Goal: Transaction & Acquisition: Purchase product/service

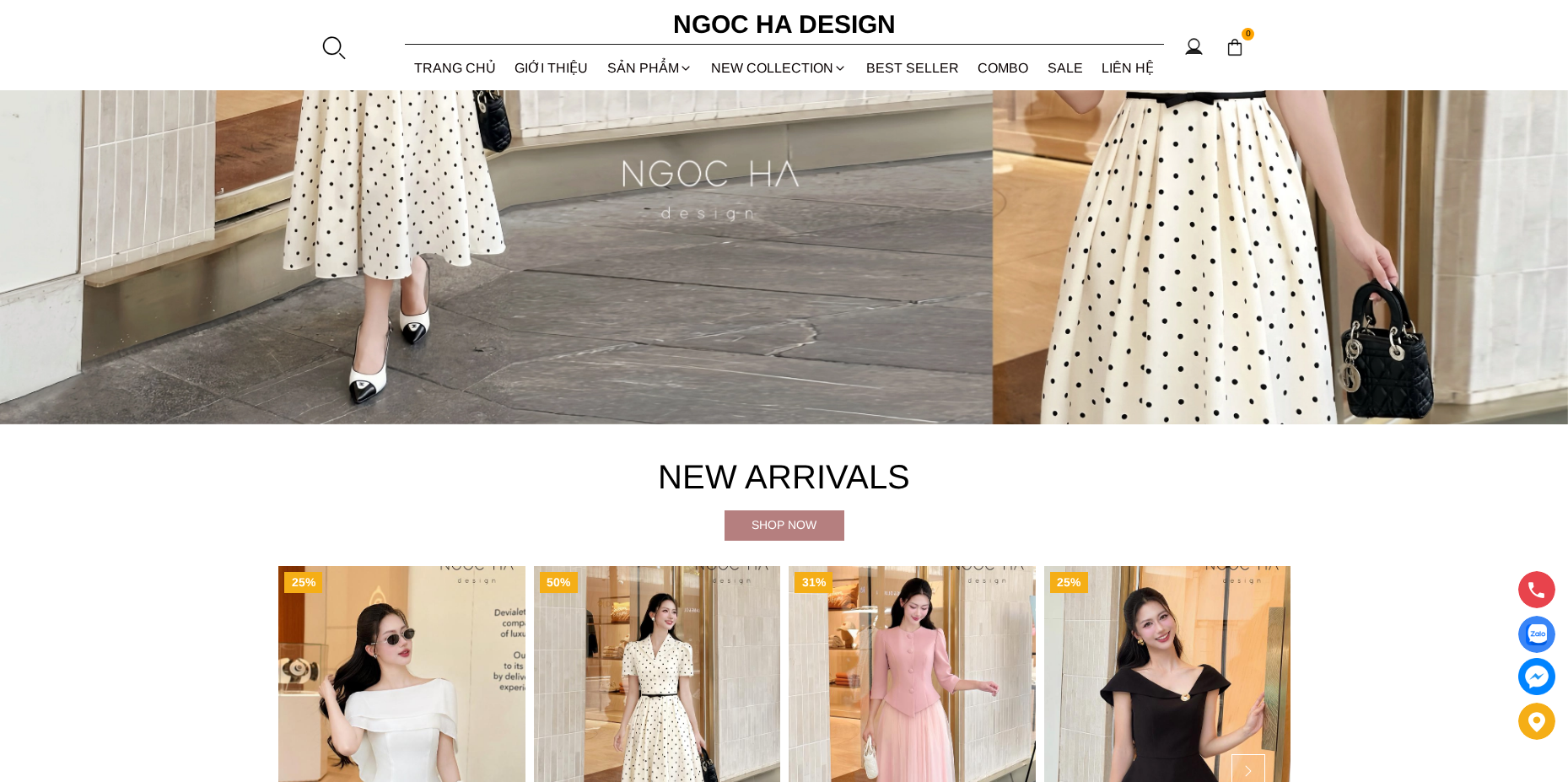
scroll to position [759, 0]
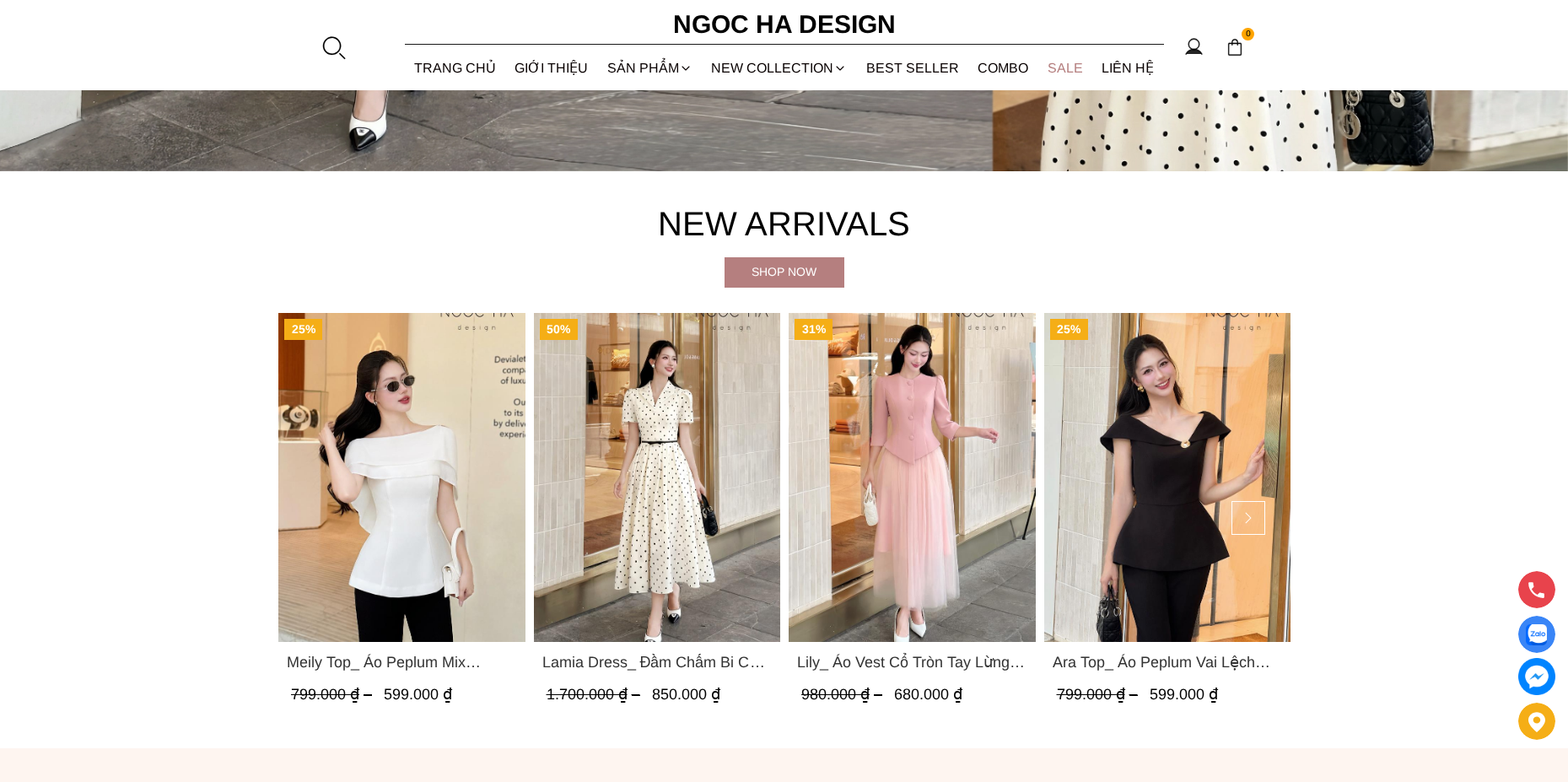
click at [1064, 65] on link "SALE" at bounding box center [1065, 67] width 54 height 45
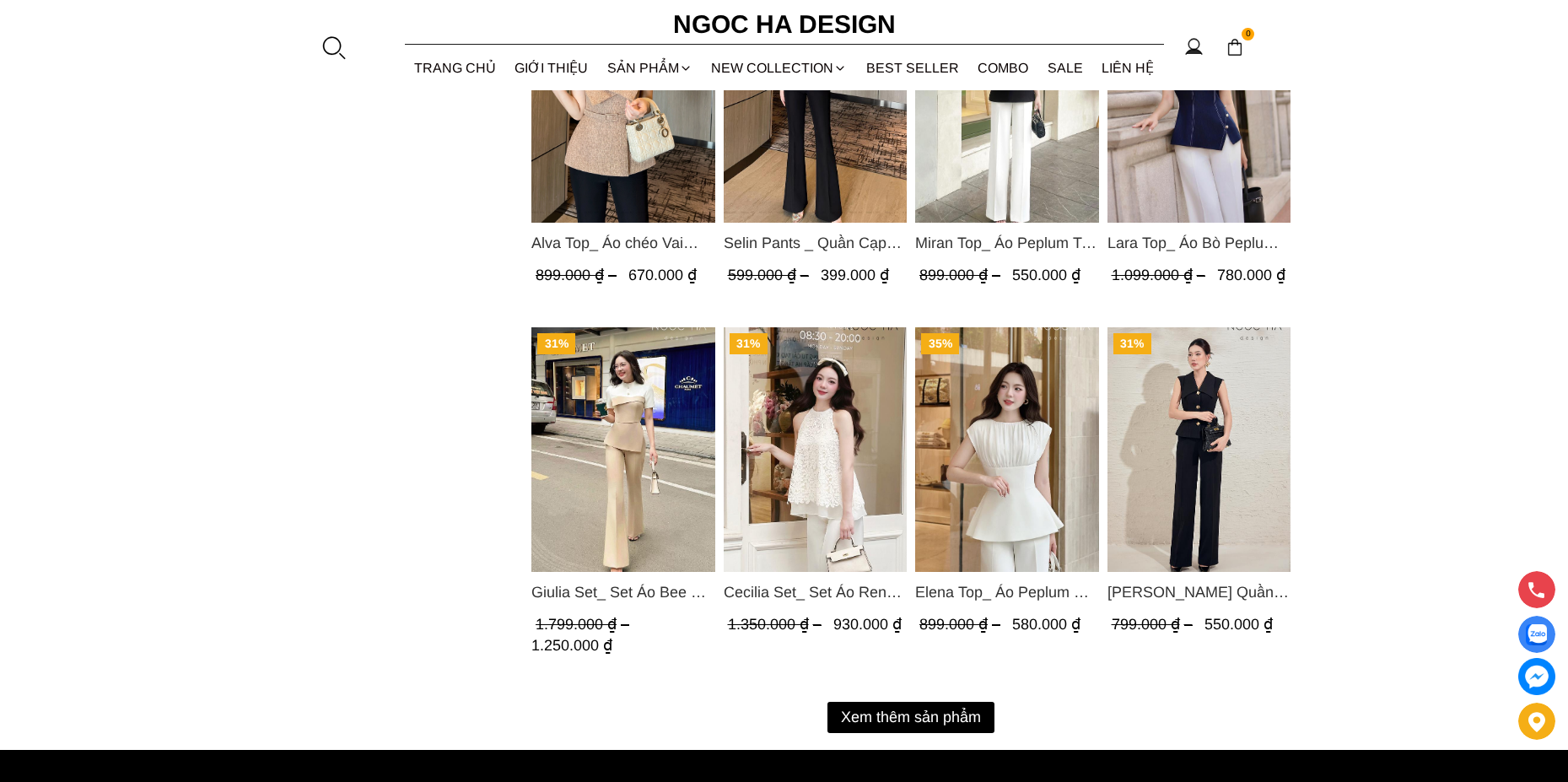
scroll to position [2194, 0]
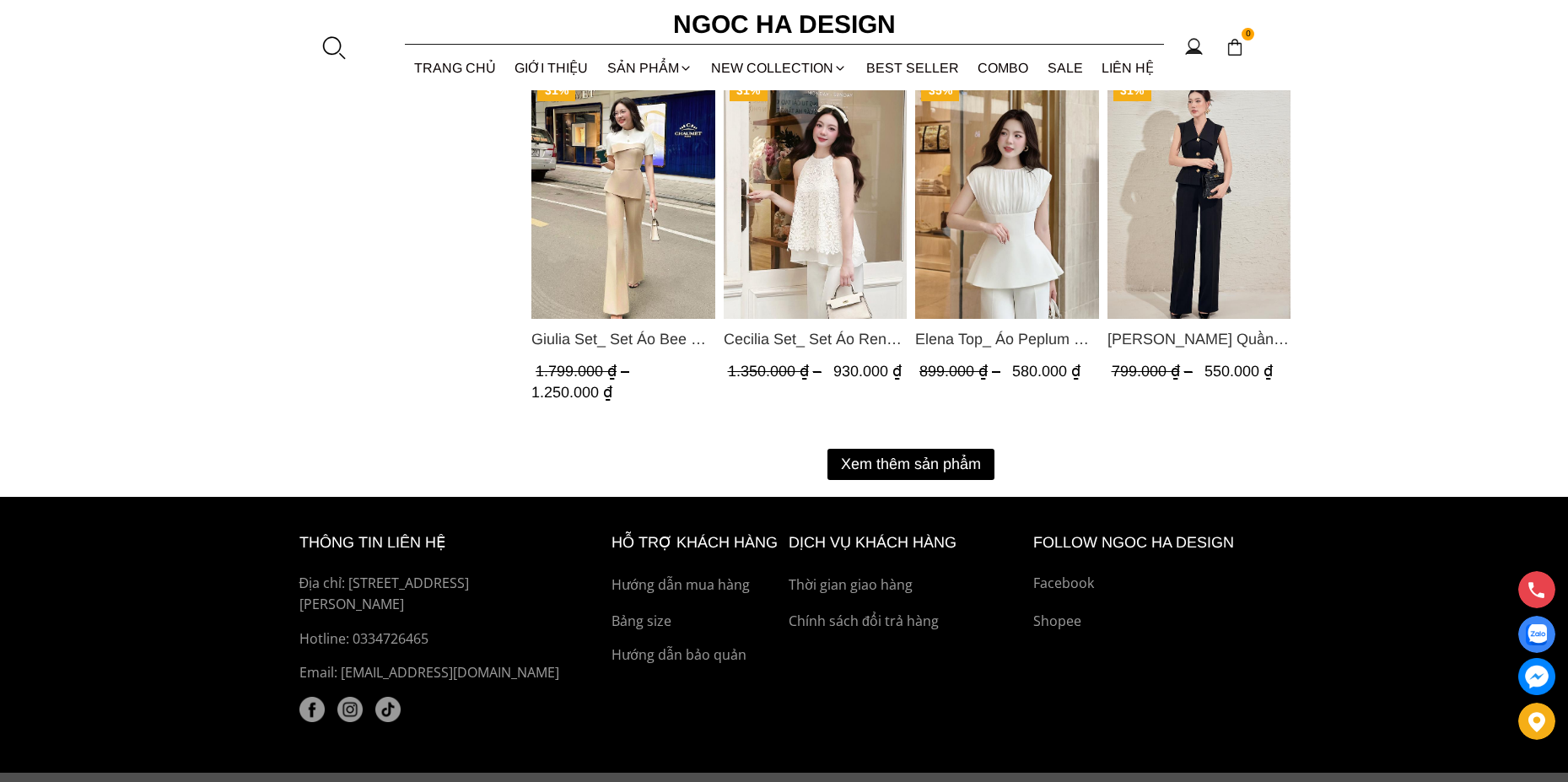
click at [939, 462] on button "Xem thêm sản phẩm" at bounding box center [911, 464] width 167 height 32
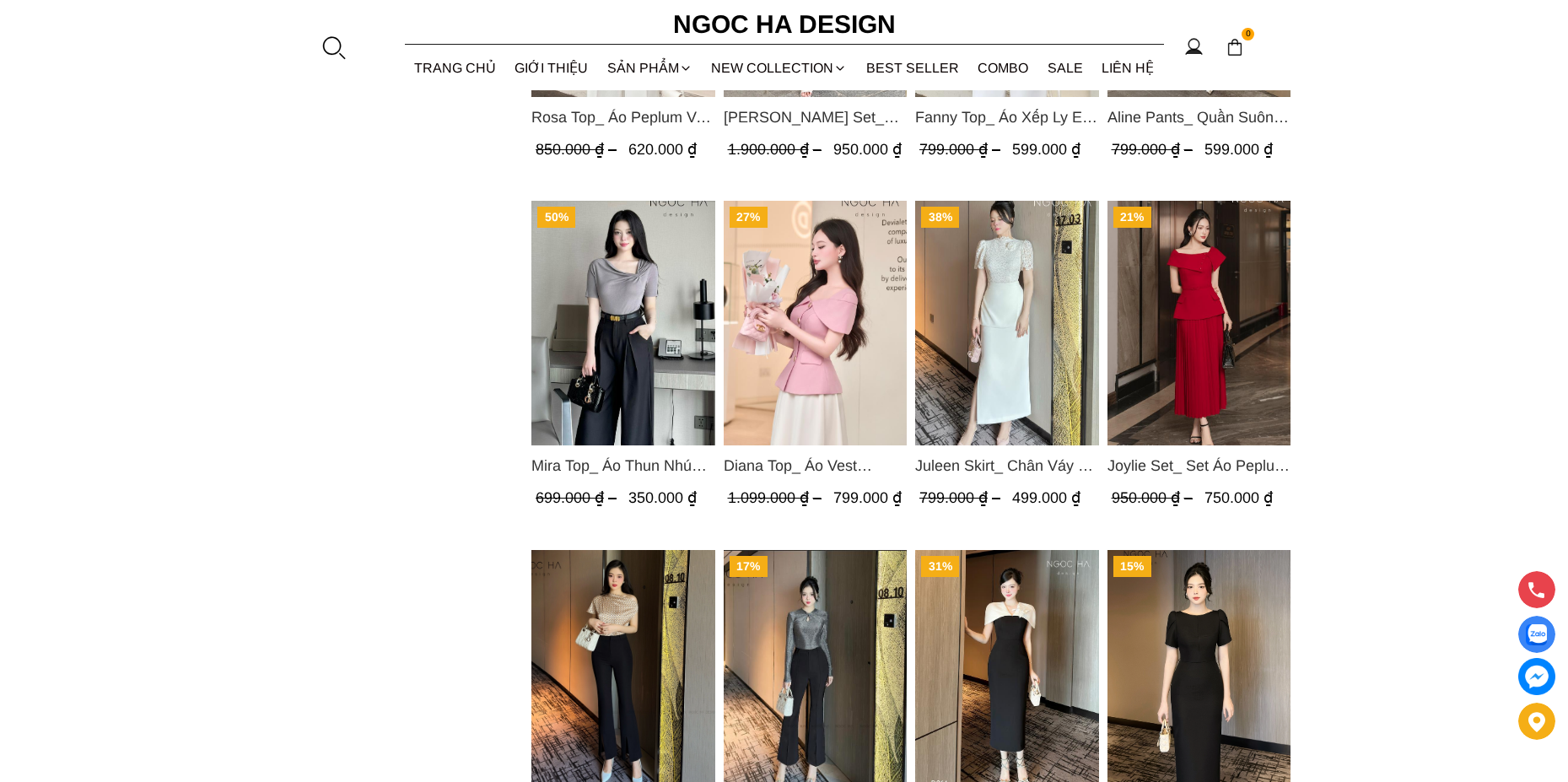
scroll to position [2868, 0]
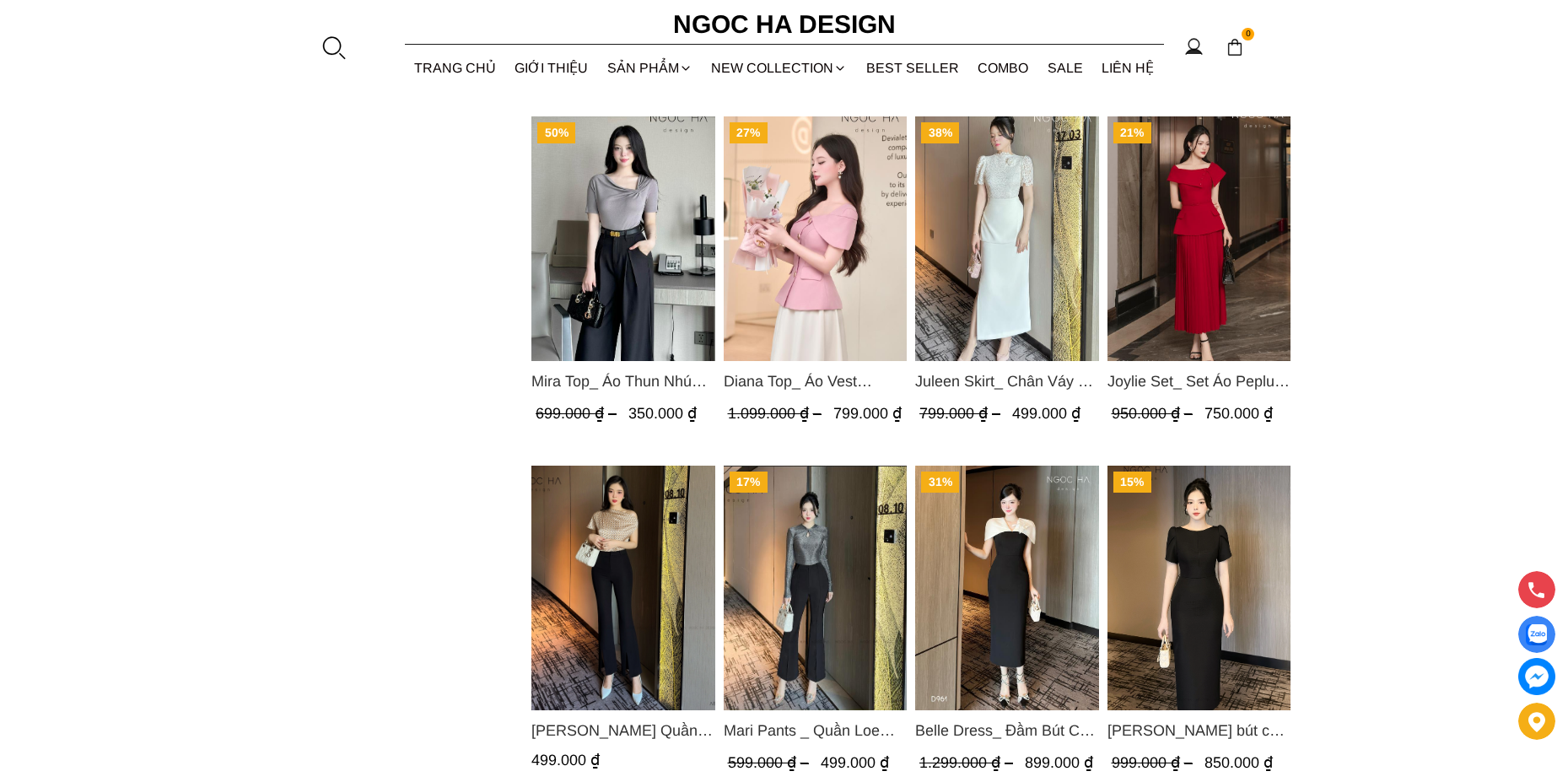
click at [824, 381] on span "Diana Top_ Áo Vest Choàng Vai Đính Cúc Màu Hồng A1052" at bounding box center [815, 381] width 184 height 24
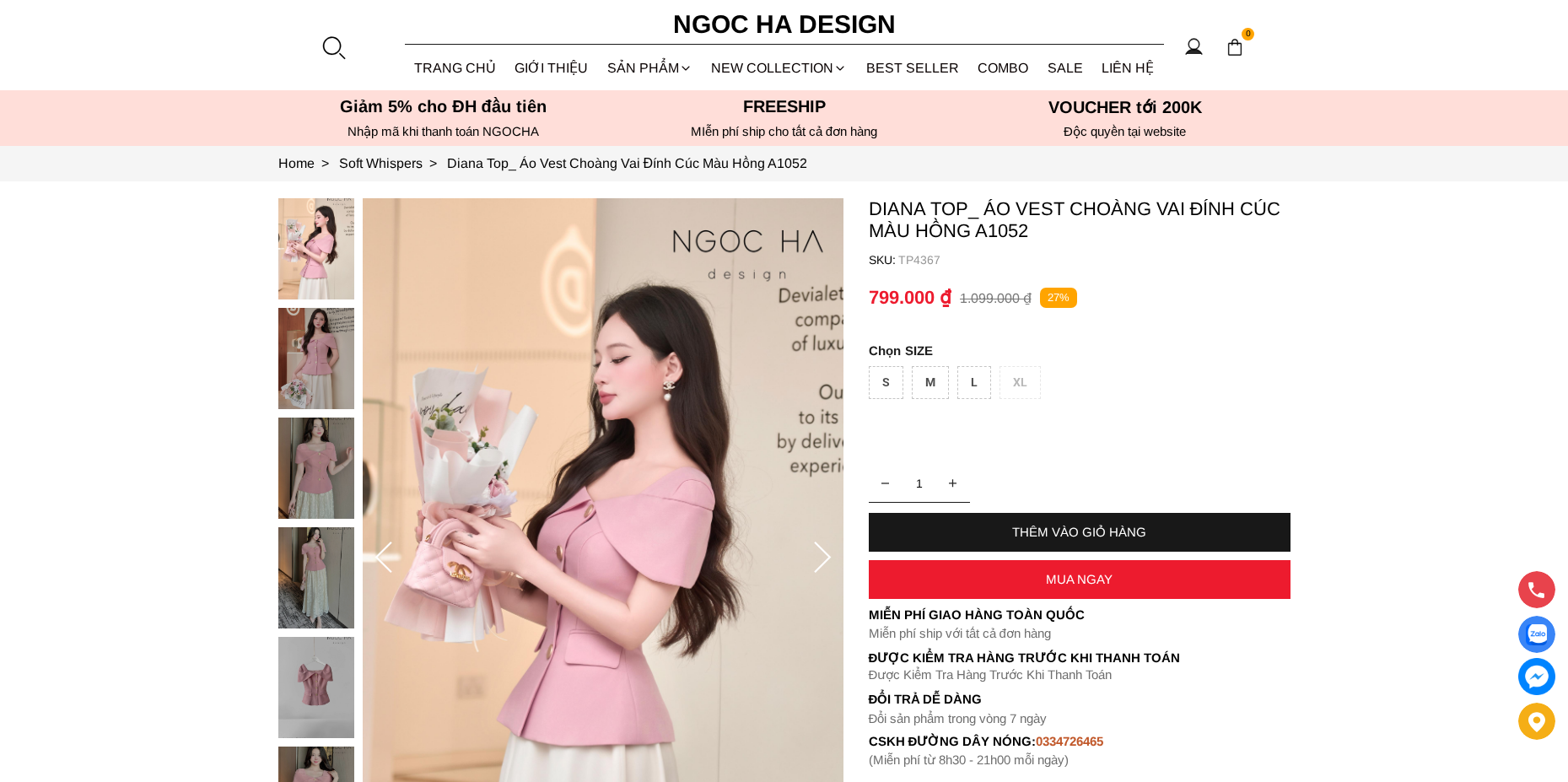
click at [317, 342] on img at bounding box center [316, 358] width 76 height 101
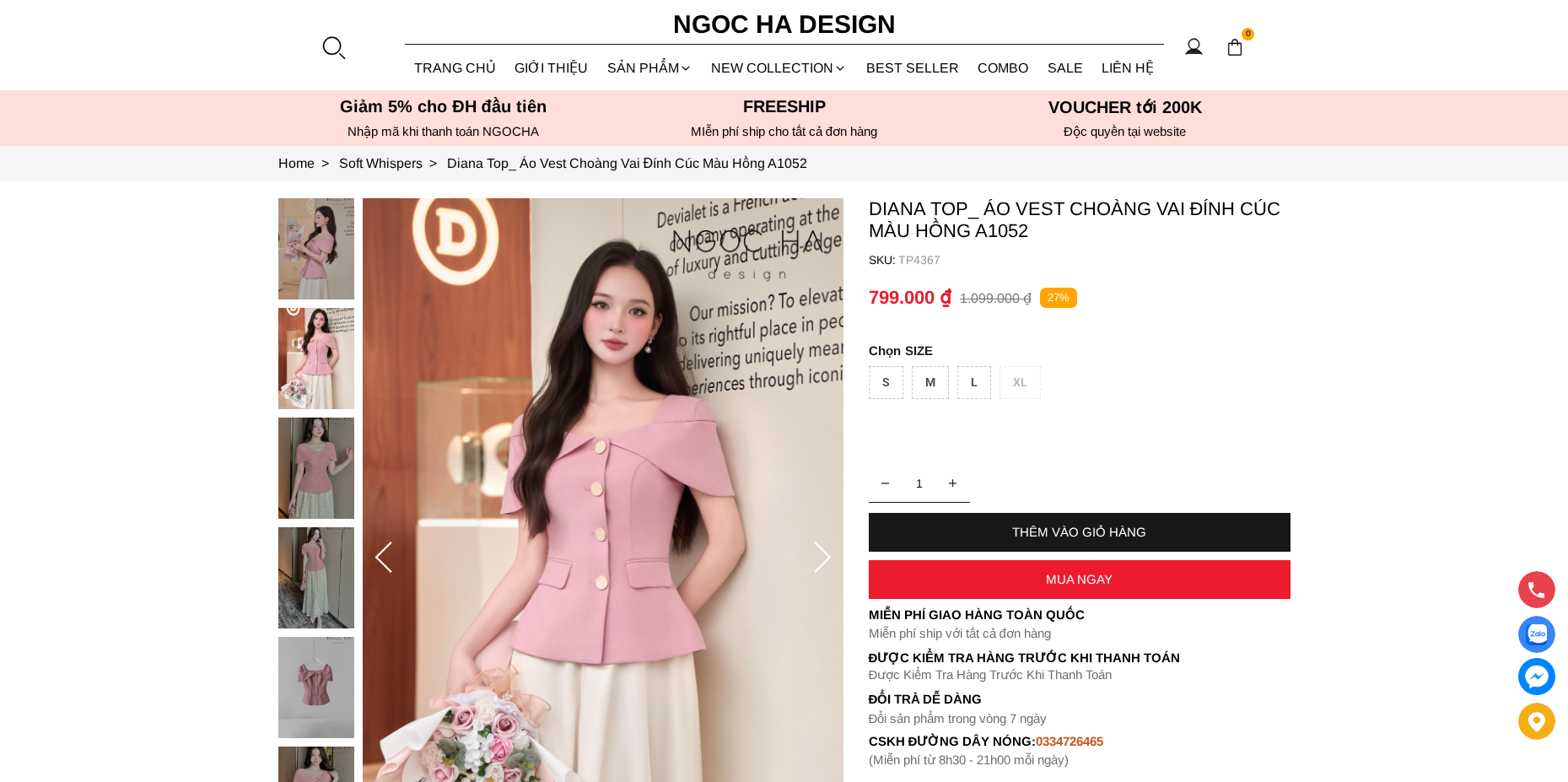
click at [339, 358] on img at bounding box center [316, 358] width 76 height 101
click at [301, 448] on img at bounding box center [316, 468] width 76 height 101
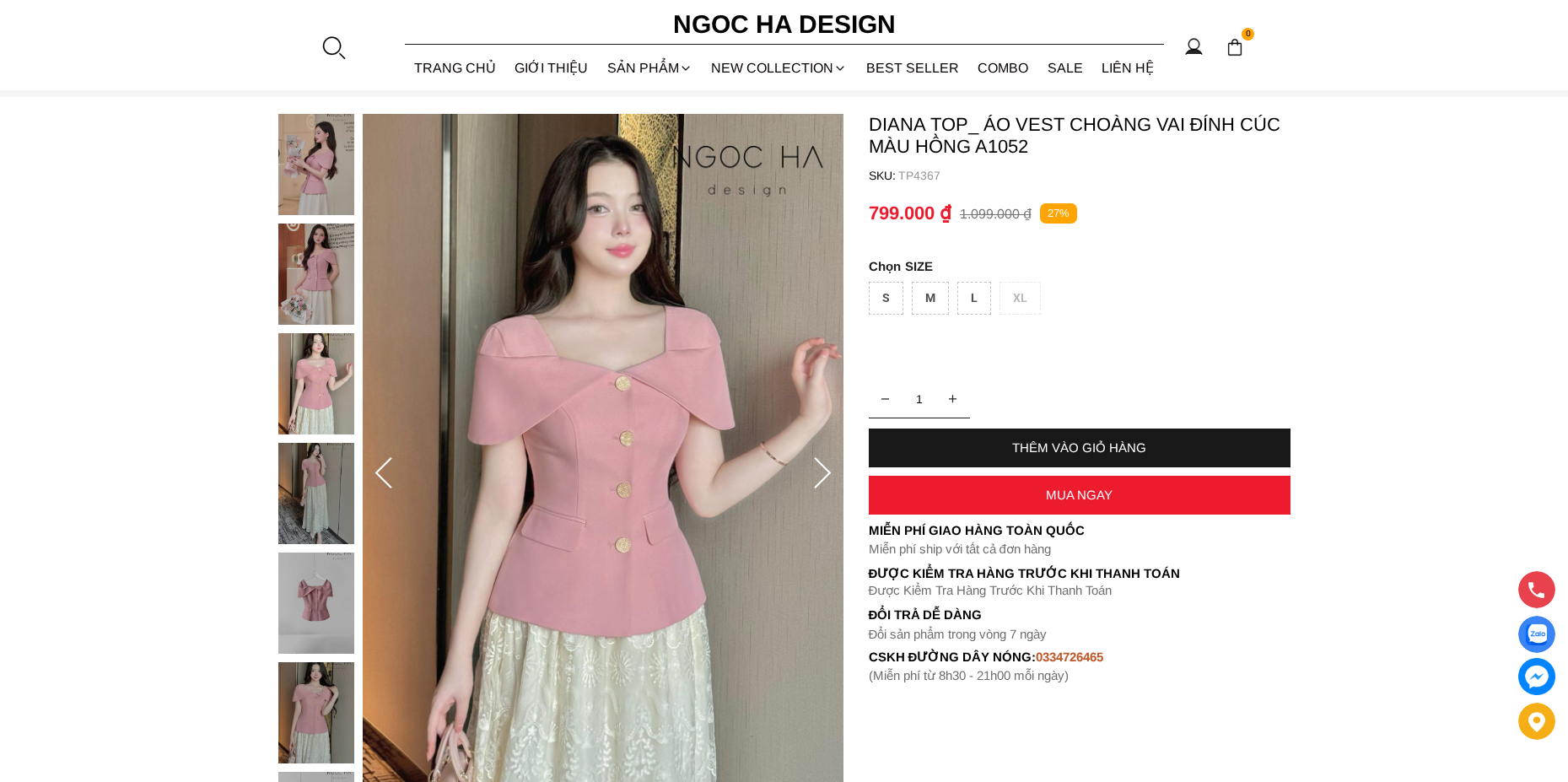
scroll to position [168, 0]
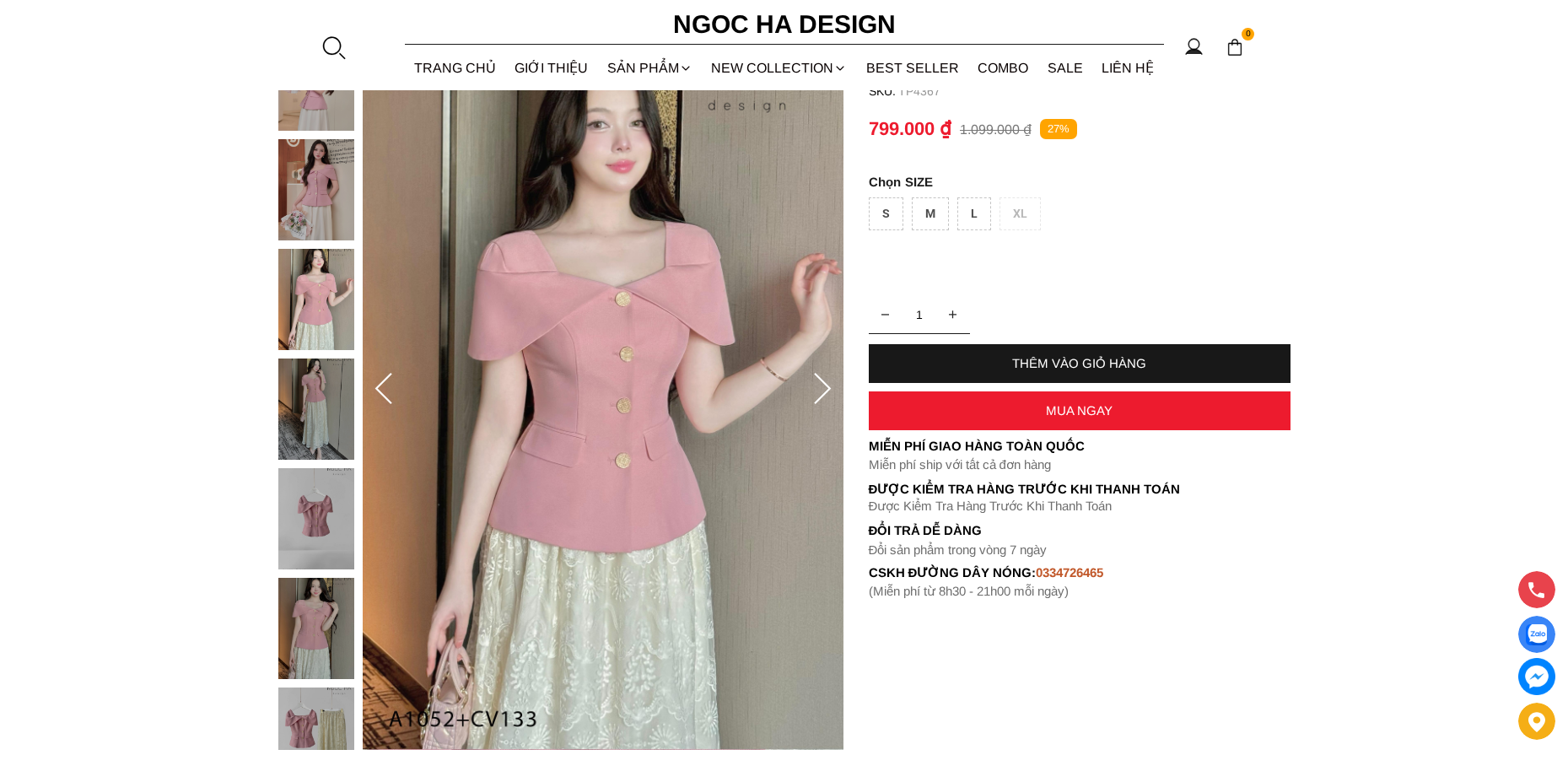
click at [314, 420] on img at bounding box center [316, 409] width 76 height 101
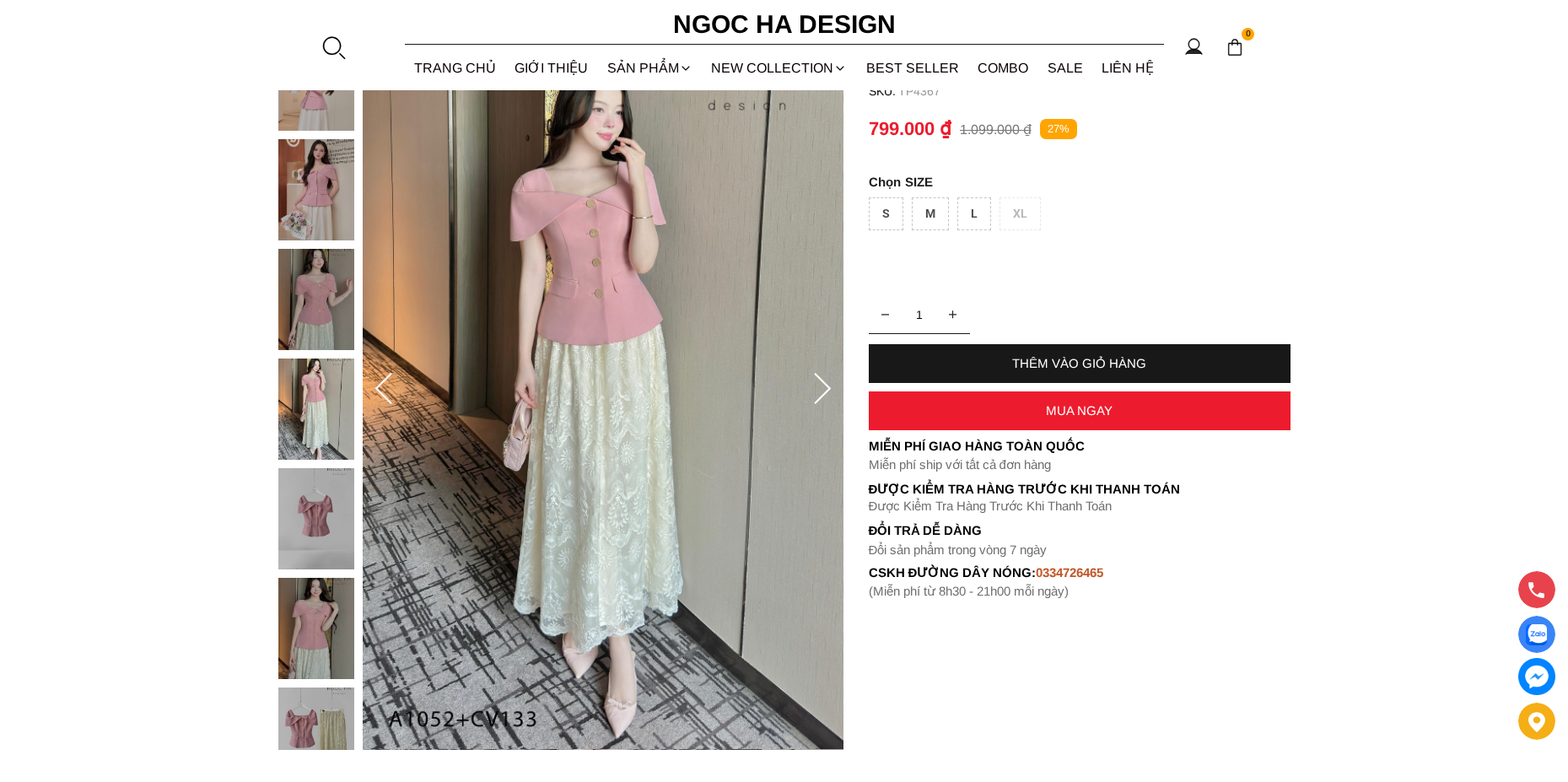
click at [311, 511] on img at bounding box center [316, 519] width 76 height 101
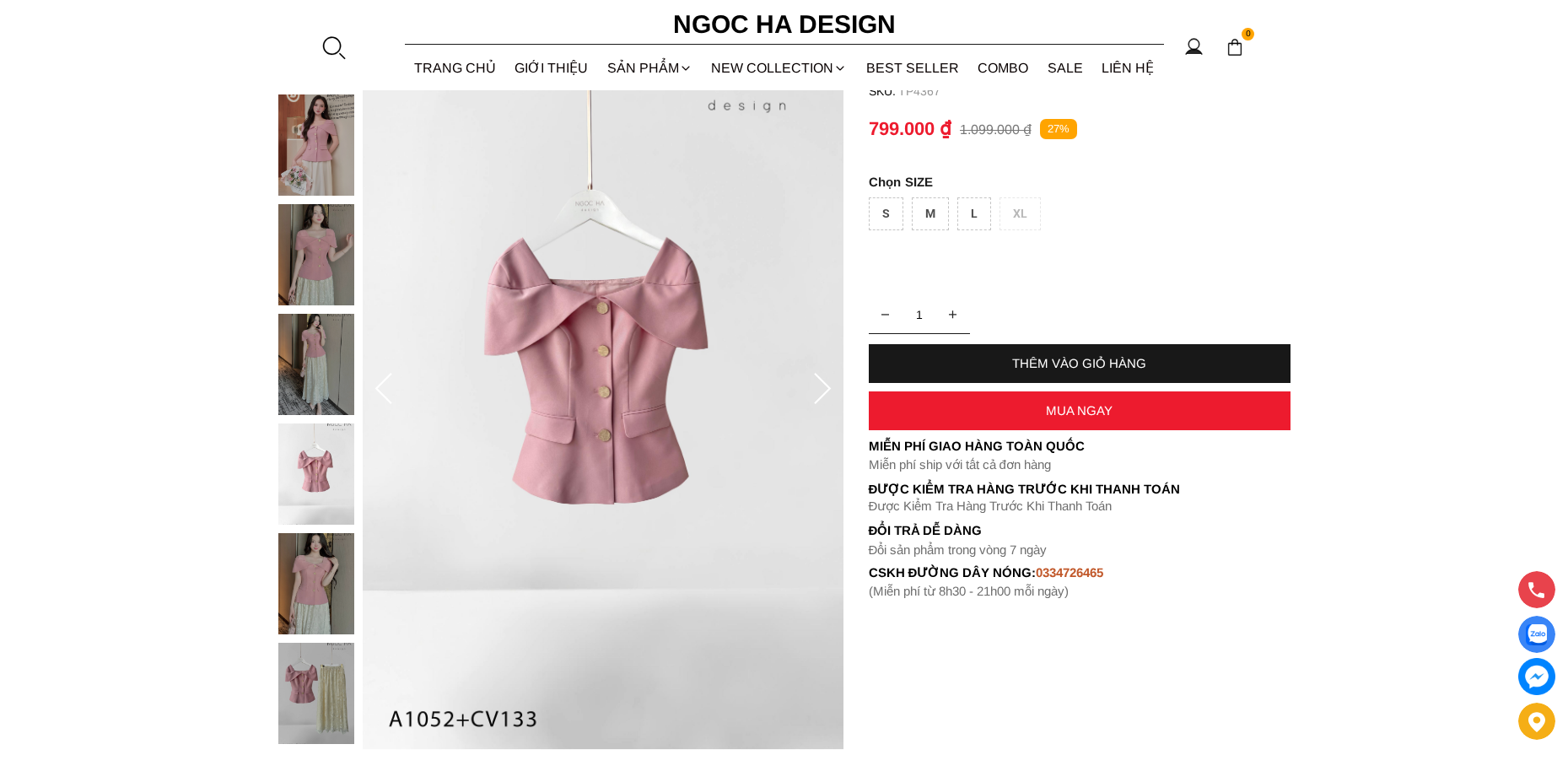
click at [316, 598] on img at bounding box center [316, 584] width 76 height 101
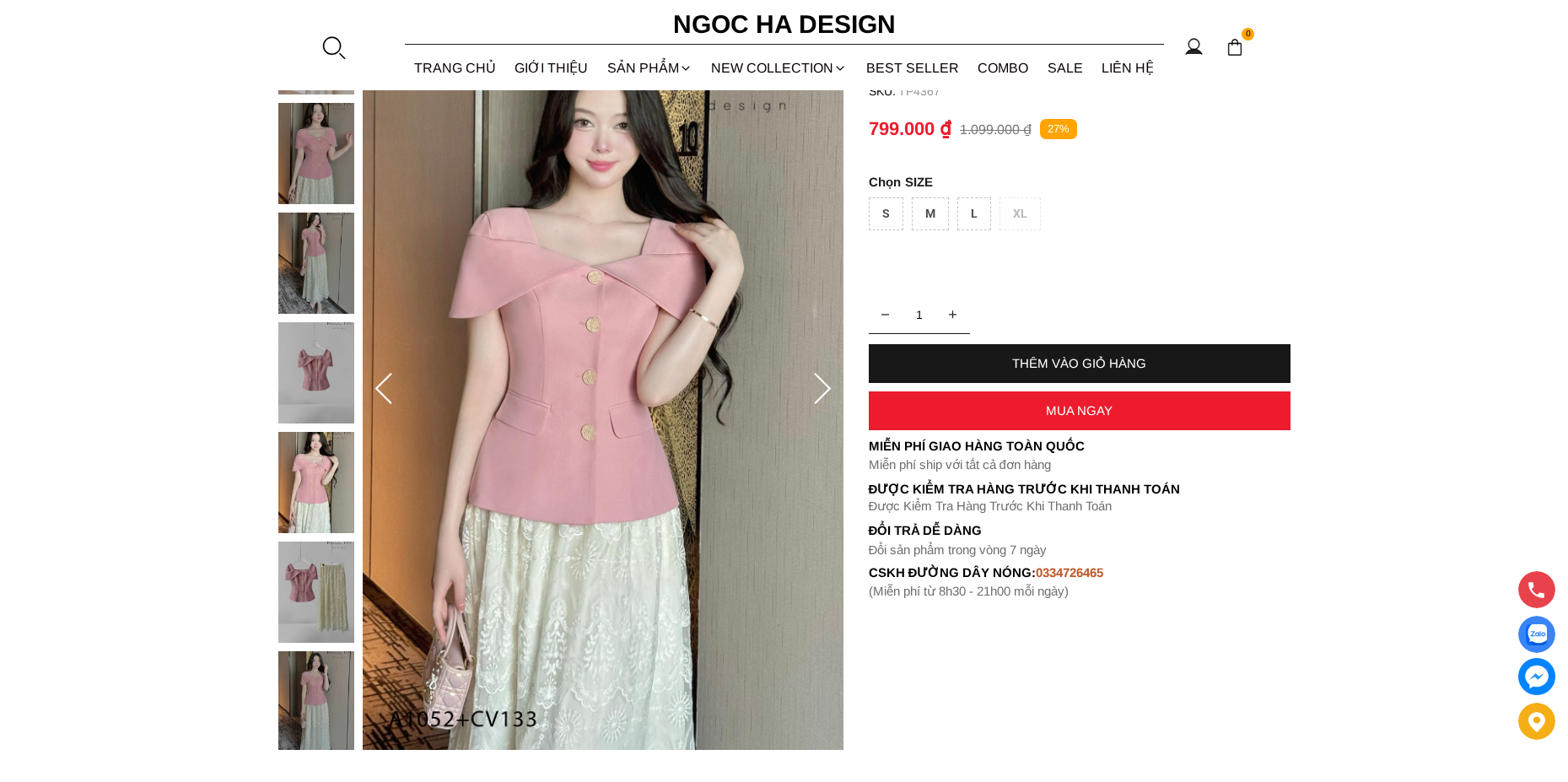
click at [341, 616] on img at bounding box center [316, 592] width 76 height 101
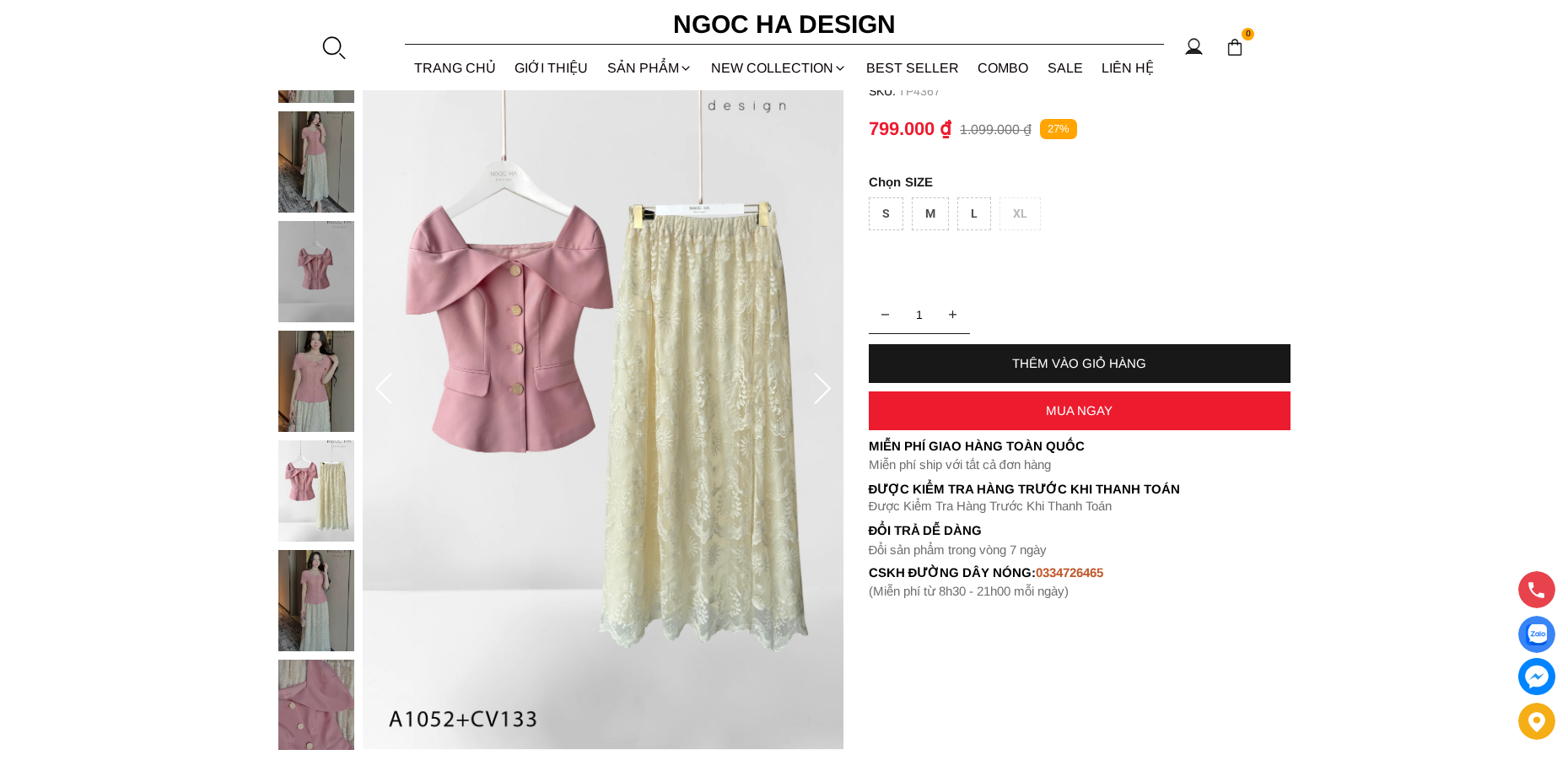
click at [323, 631] on img at bounding box center [316, 601] width 76 height 101
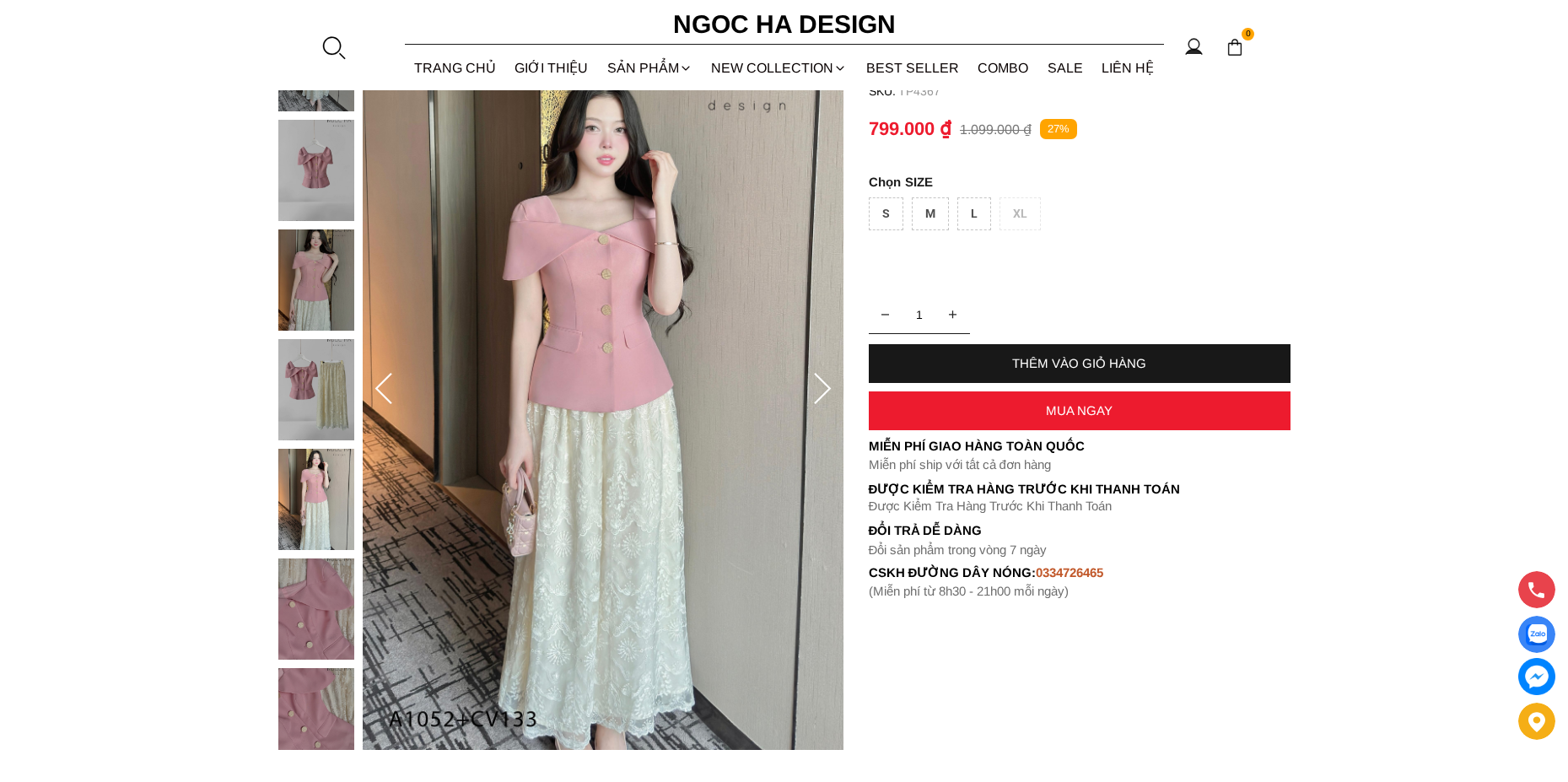
click at [325, 663] on div at bounding box center [320, 394] width 84 height 1425
click at [330, 631] on img at bounding box center [316, 609] width 76 height 101
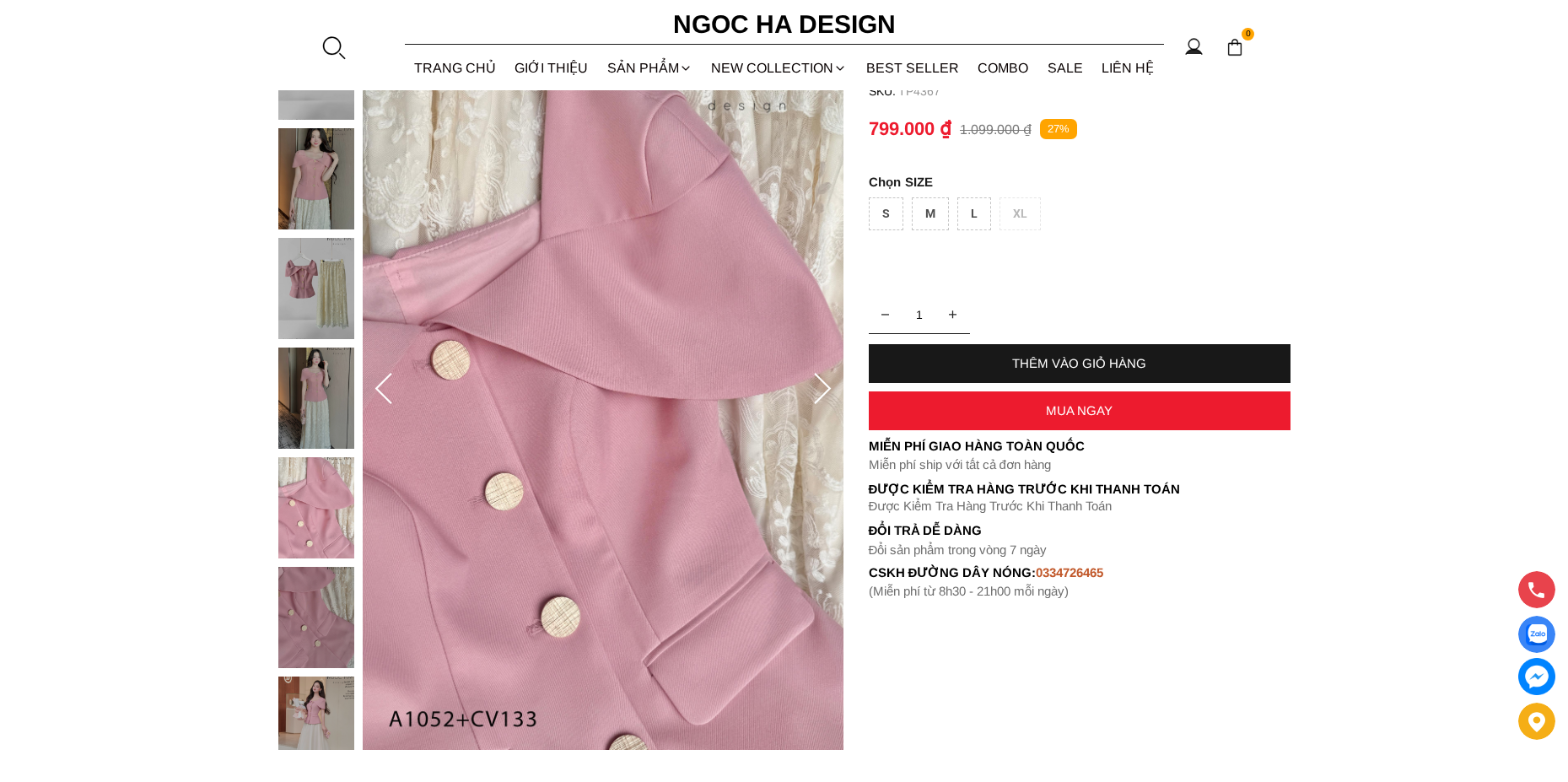
click at [311, 710] on img at bounding box center [316, 727] width 76 height 101
